Goal: Navigation & Orientation: Find specific page/section

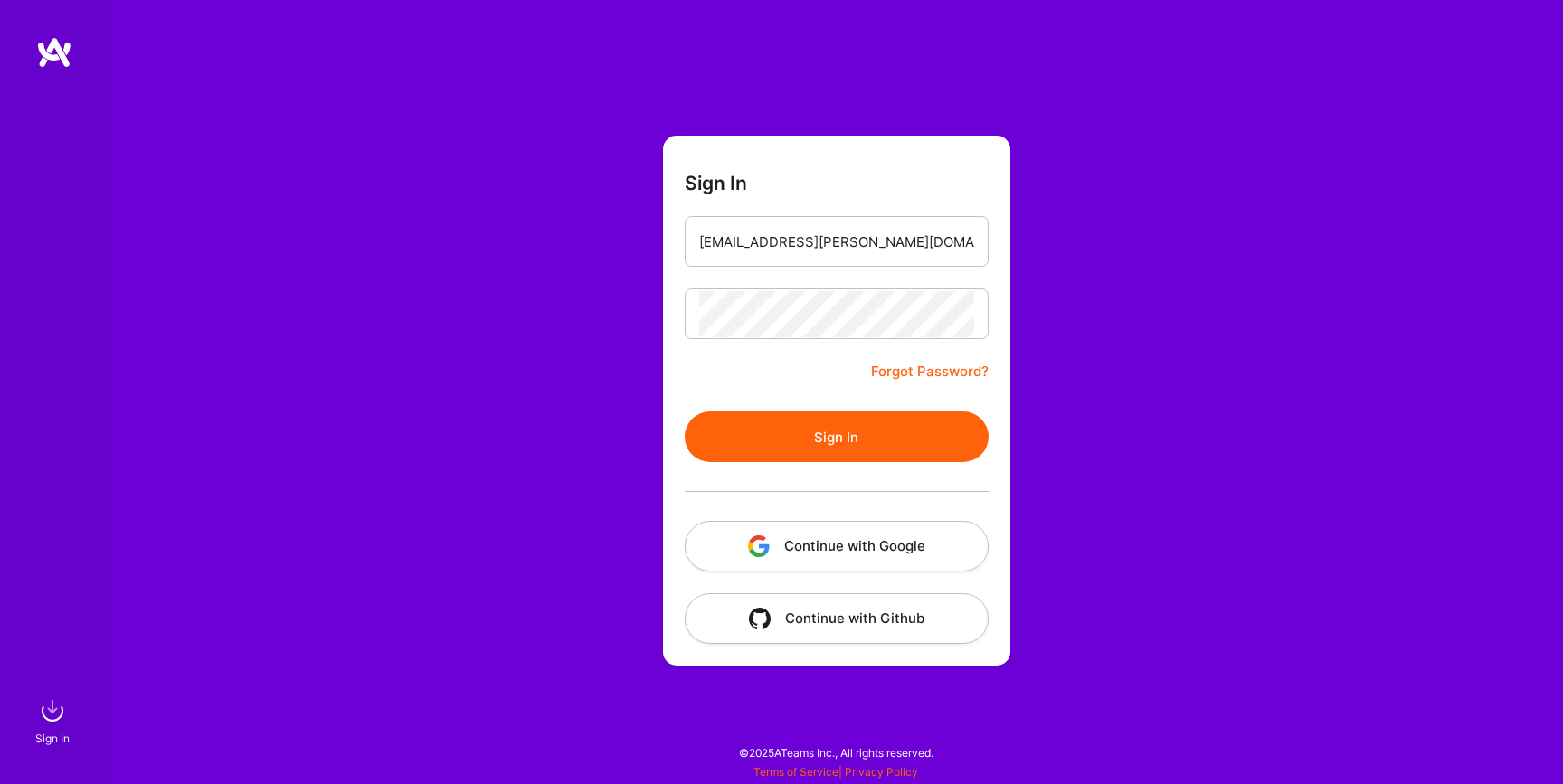
click at [766, 438] on button "Sign In" at bounding box center [836, 437] width 304 height 50
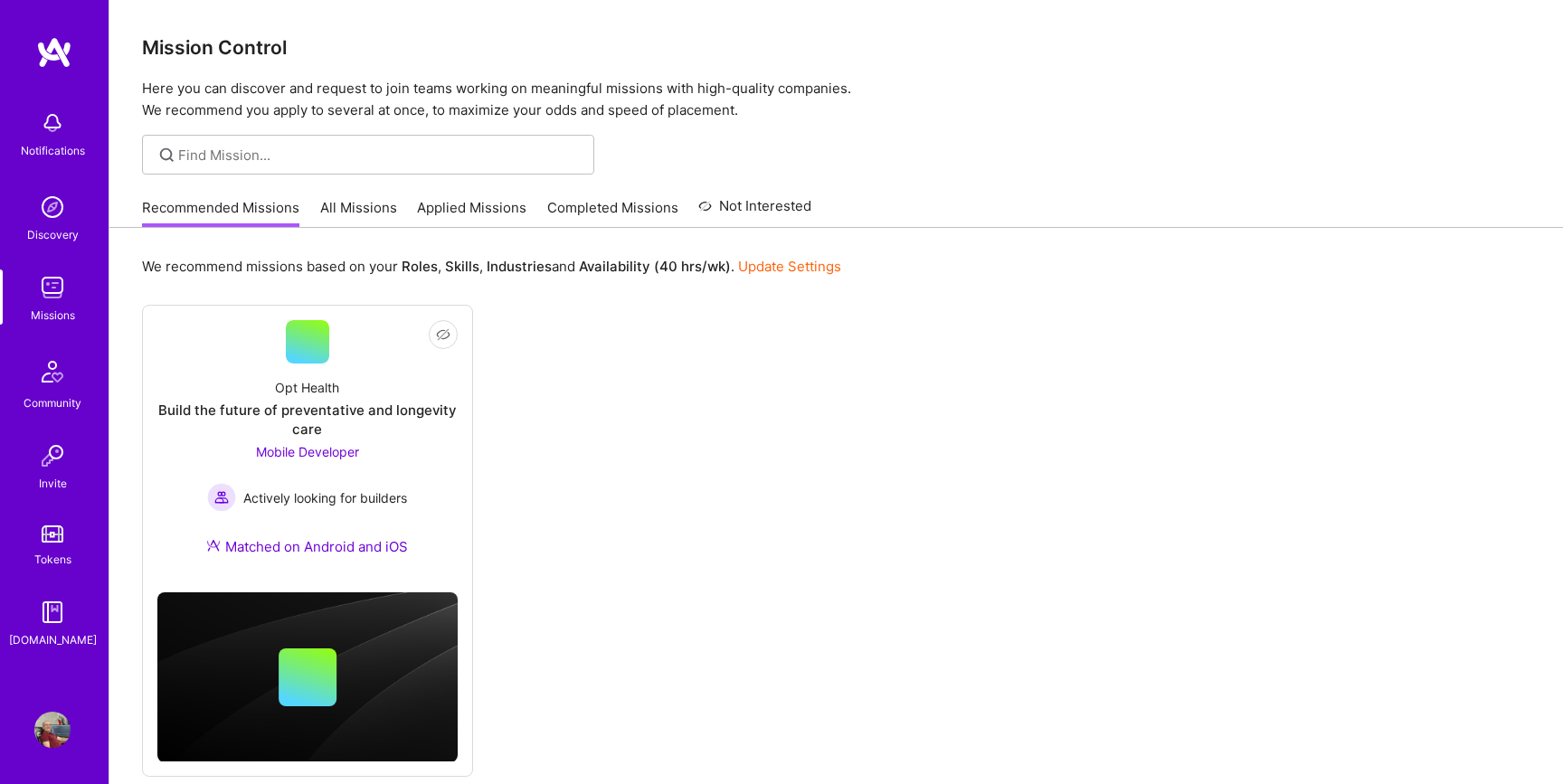
click at [349, 212] on link "All Missions" at bounding box center [359, 213] width 77 height 30
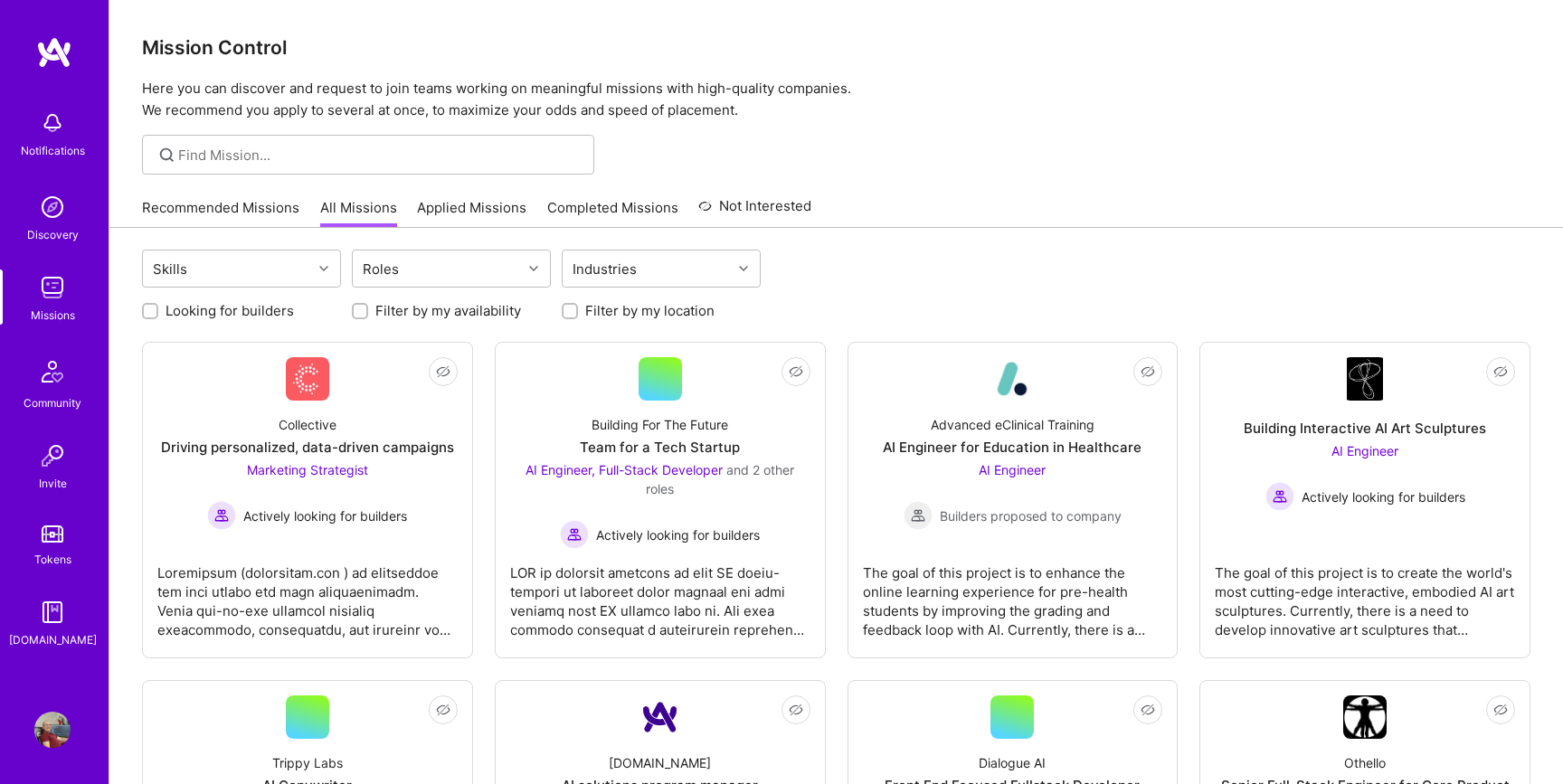
click at [54, 124] on img at bounding box center [52, 123] width 36 height 36
